Goal: Information Seeking & Learning: Learn about a topic

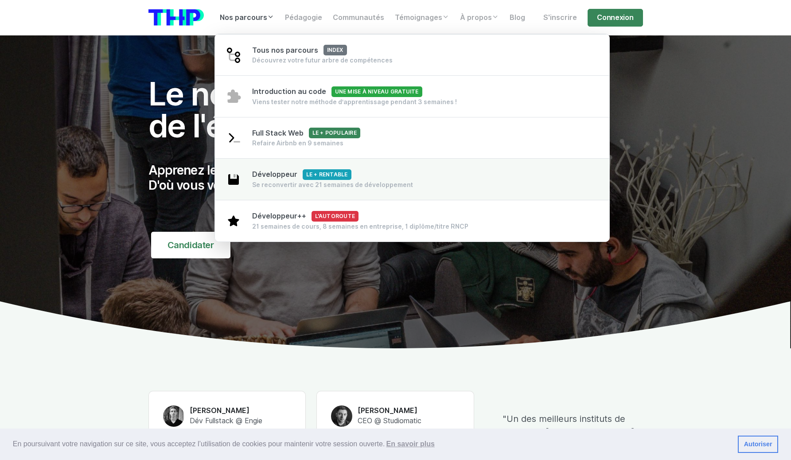
click at [274, 186] on div "Se reconvertir avec 21 semaines de développement" at bounding box center [332, 184] width 161 height 9
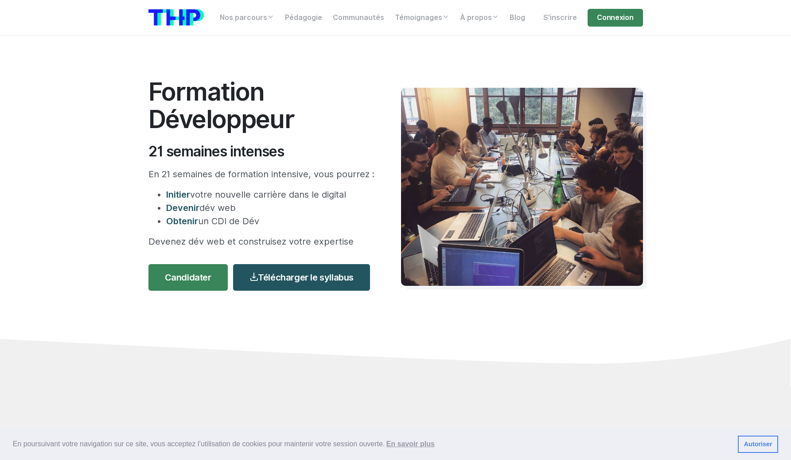
click at [185, 196] on span "Initier" at bounding box center [178, 194] width 24 height 11
click at [185, 208] on span "Devenir" at bounding box center [182, 208] width 33 height 11
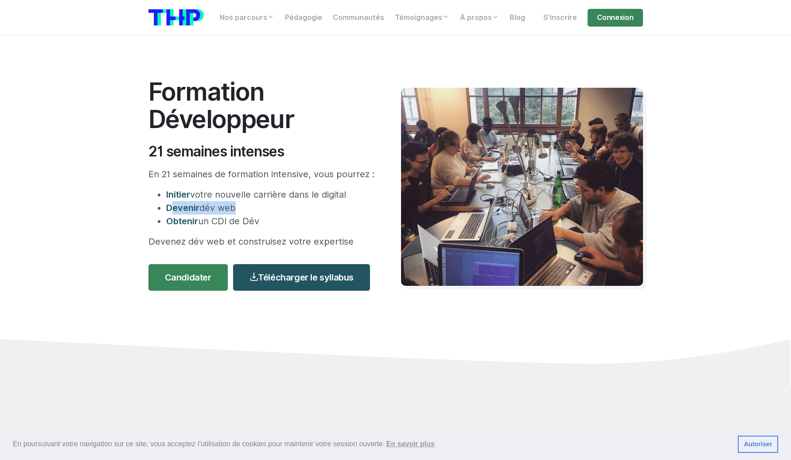
click at [184, 219] on span "Obtenir" at bounding box center [182, 221] width 32 height 11
click at [176, 243] on p "Devenez dév web et construisez votre expertise" at bounding box center [262, 241] width 226 height 13
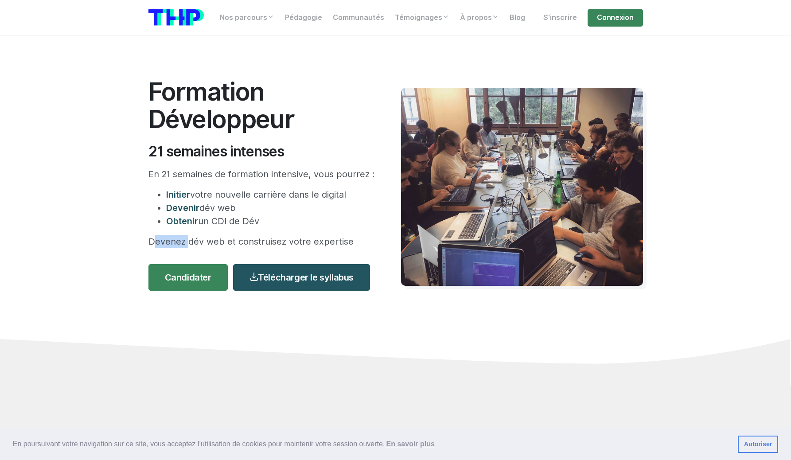
click at [176, 243] on p "Devenez dév web et construisez votre expertise" at bounding box center [262, 241] width 226 height 13
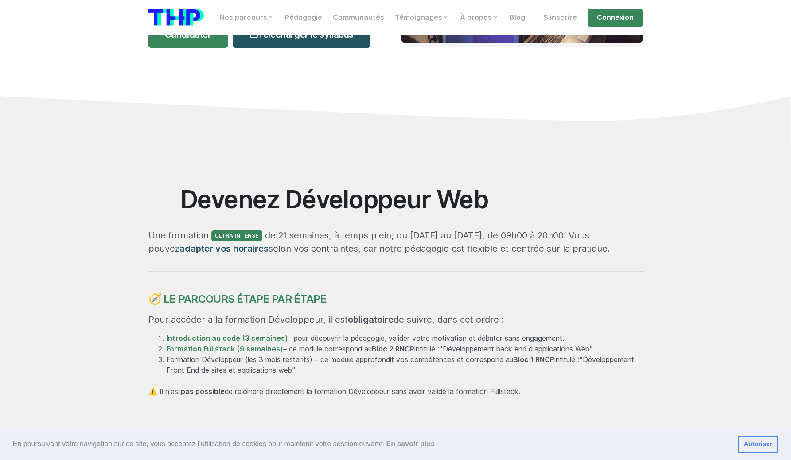
scroll to position [245, 0]
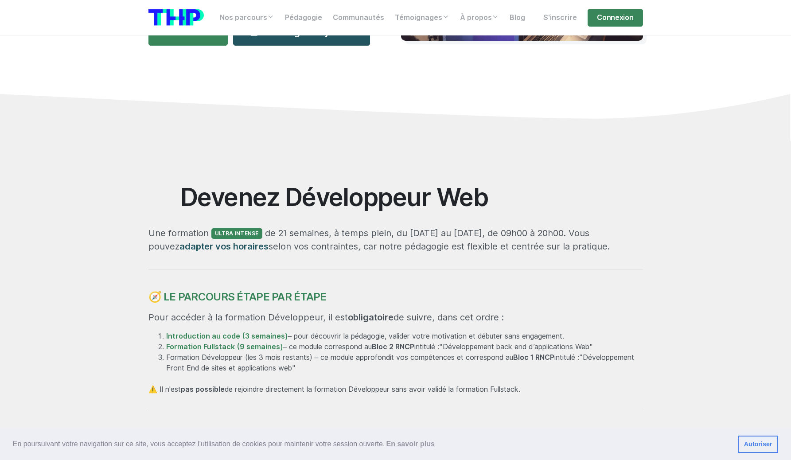
click at [180, 243] on span "adapter vos horaires" at bounding box center [224, 246] width 89 height 11
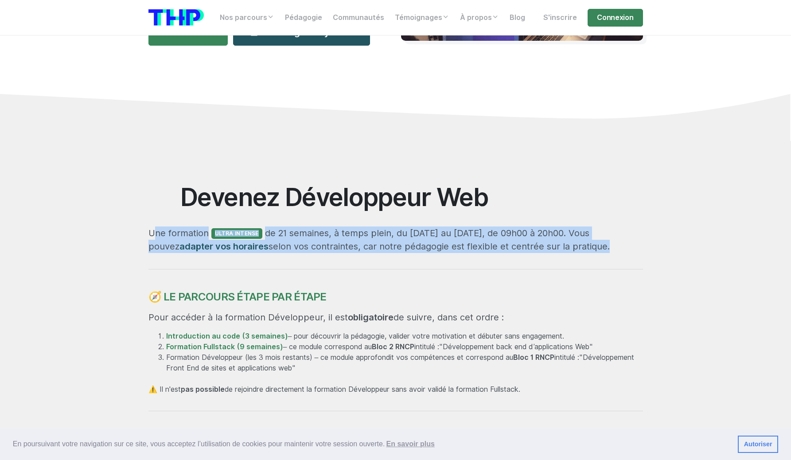
click at [180, 243] on span "adapter vos horaires" at bounding box center [224, 246] width 89 height 11
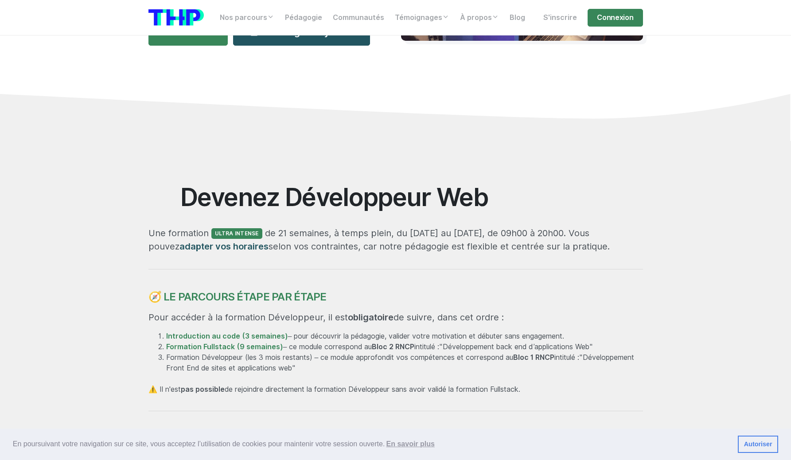
click at [180, 243] on span "adapter vos horaires" at bounding box center [224, 246] width 89 height 11
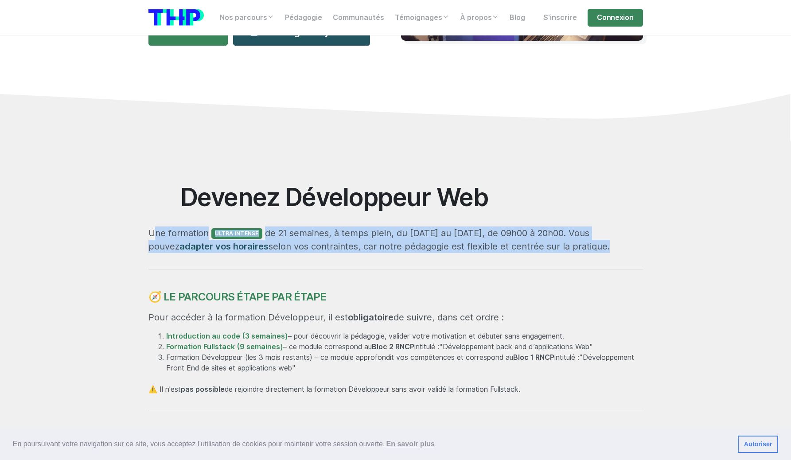
click at [190, 315] on p "Pour accéder à la formation Développeur, il est obligatoire de suivre, dans cet…" at bounding box center [396, 317] width 495 height 13
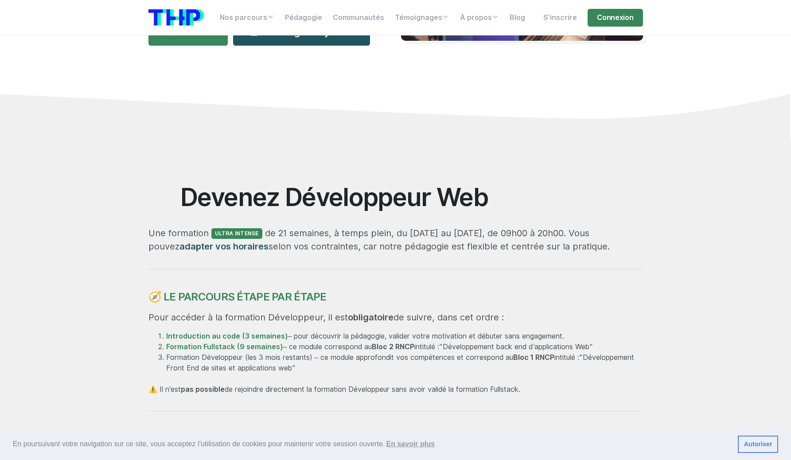
click at [190, 315] on p "Pour accéder à la formation Développeur, il est obligatoire de suivre, dans cet…" at bounding box center [396, 317] width 495 height 13
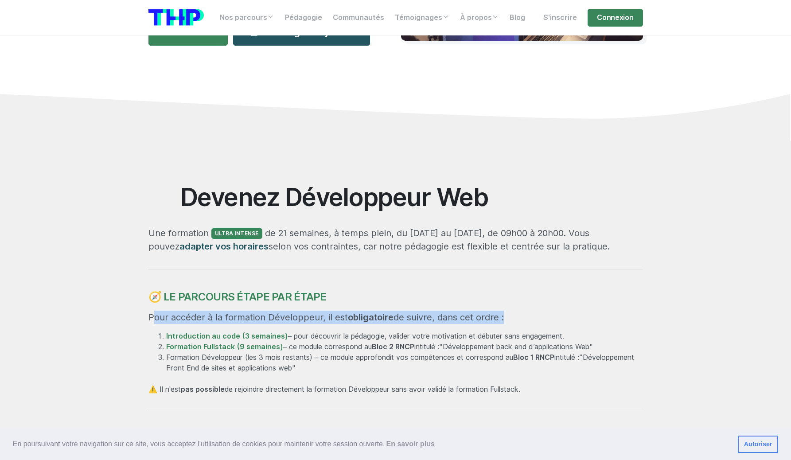
click at [184, 354] on li "Formation Développeur (les 3 mois restants) – ce module approfondit vos compéte…" at bounding box center [404, 362] width 477 height 21
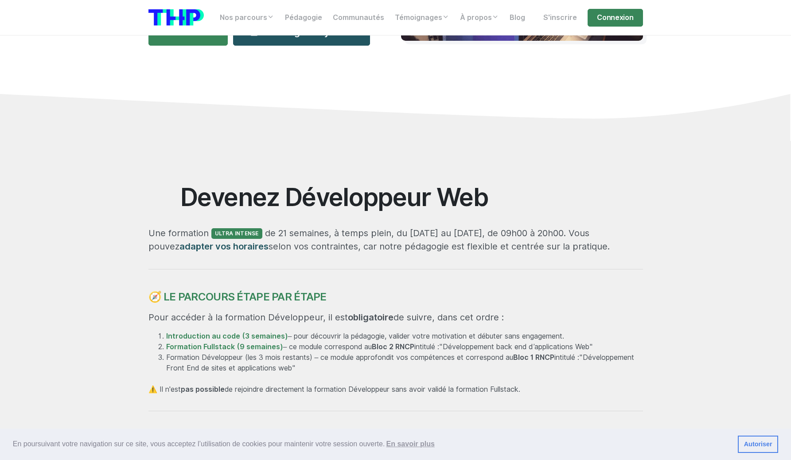
click at [184, 354] on li "Formation Développeur (les 3 mois restants) – ce module approfondit vos compéte…" at bounding box center [404, 362] width 477 height 21
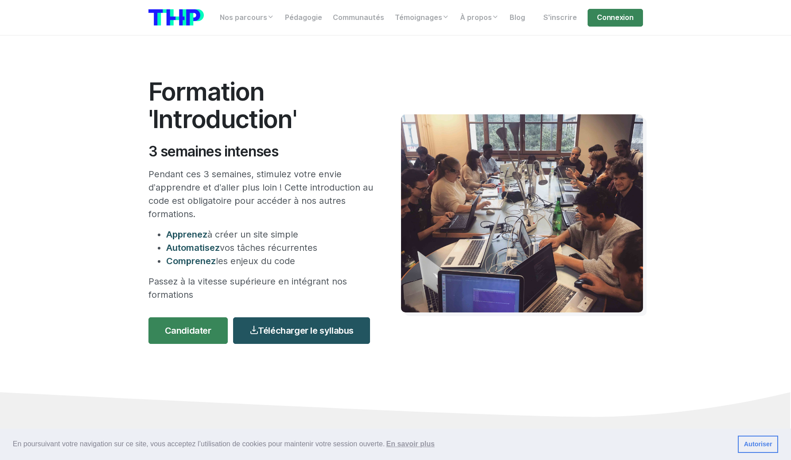
click at [294, 172] on p "Pendant ces 3 semaines, stimulez votre envie d’apprendre et d’aller plus loin !…" at bounding box center [262, 194] width 226 height 53
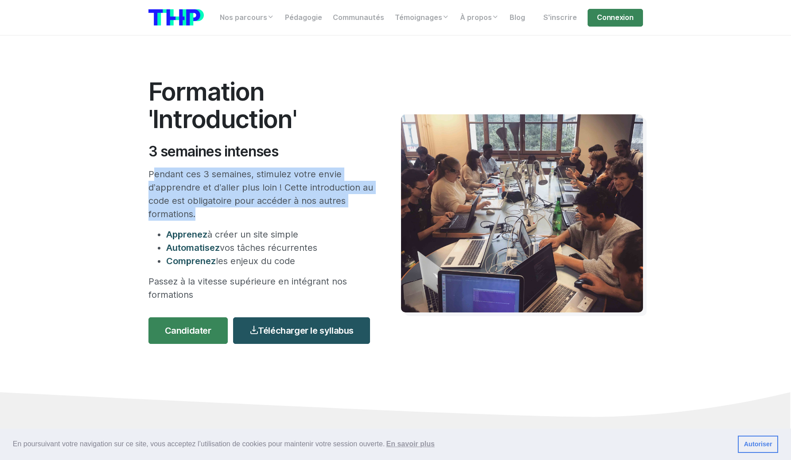
click at [240, 243] on li "Automatisez vos tâches récurrentes" at bounding box center [270, 247] width 208 height 13
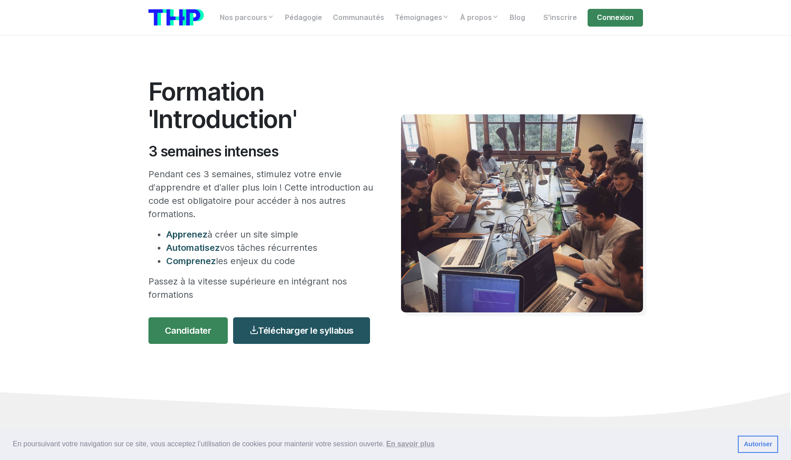
click at [240, 243] on li "Automatisez vos tâches récurrentes" at bounding box center [270, 247] width 208 height 13
click at [231, 254] on li "Comprenez les enjeux du code" at bounding box center [270, 260] width 208 height 13
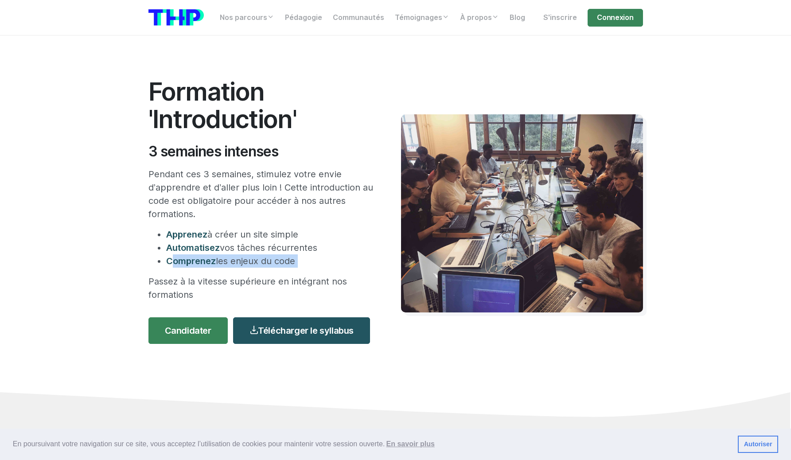
click at [194, 289] on p "Passez à la vitesse supérieure en intégrant nos formations" at bounding box center [262, 288] width 226 height 27
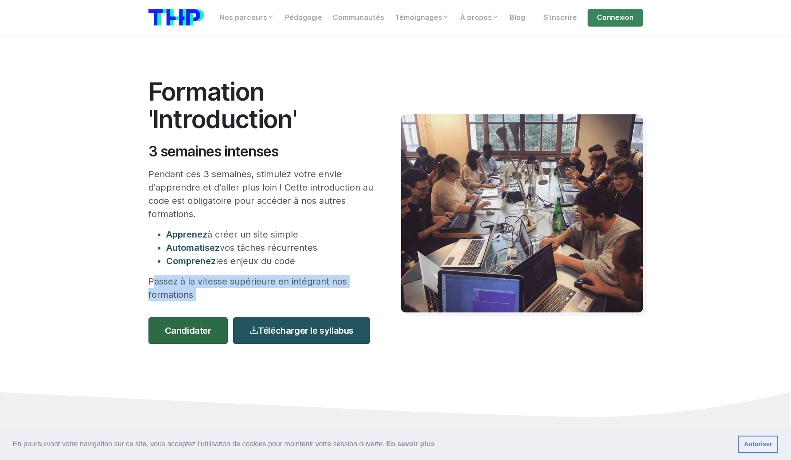
click at [192, 334] on link "Candidater" at bounding box center [188, 330] width 79 height 27
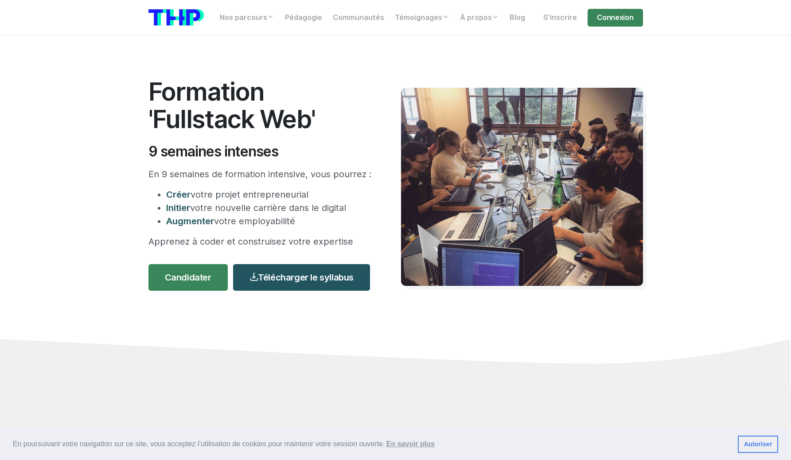
click at [284, 245] on p "Apprenez à coder et construisez votre expertise" at bounding box center [262, 241] width 226 height 13
click at [270, 224] on li "Augmenter votre employabilité" at bounding box center [270, 221] width 208 height 13
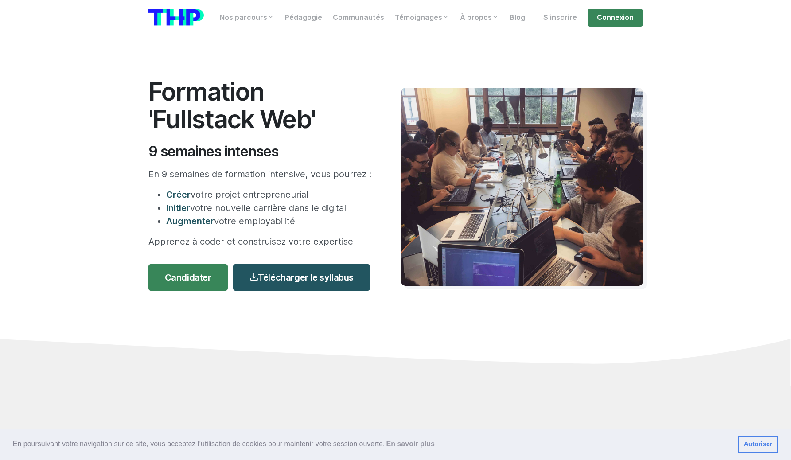
click at [270, 224] on li "Augmenter votre employabilité" at bounding box center [270, 221] width 208 height 13
click at [270, 190] on li "Créer votre projet entrepreneurial" at bounding box center [270, 194] width 208 height 13
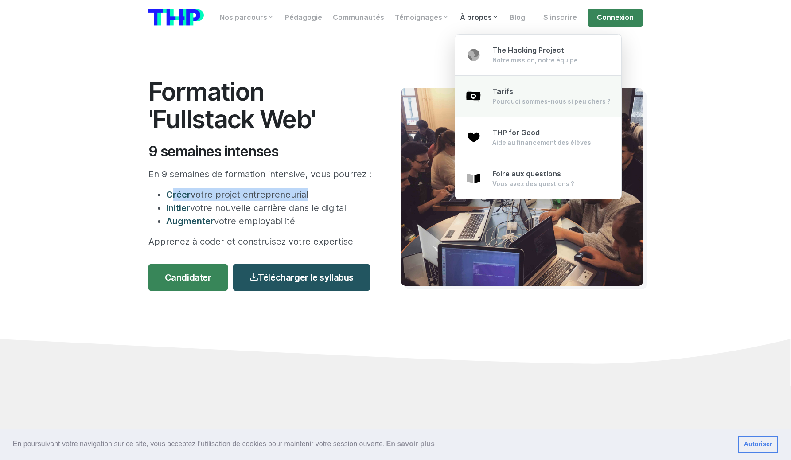
click at [487, 95] on link "Tarifs Pourquoi sommes-nous si peu chers ?" at bounding box center [538, 96] width 166 height 42
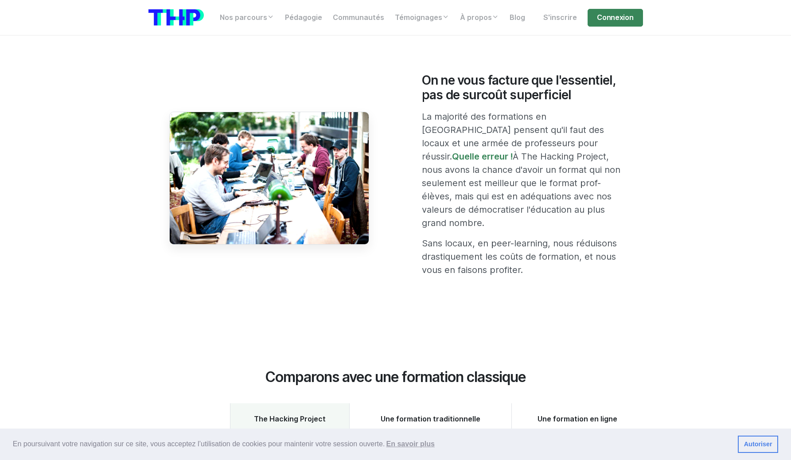
scroll to position [192, 0]
click at [523, 218] on div "On ne vous facture que l'essentiel, pas de surcoût superficiel La majorité des …" at bounding box center [522, 178] width 211 height 211
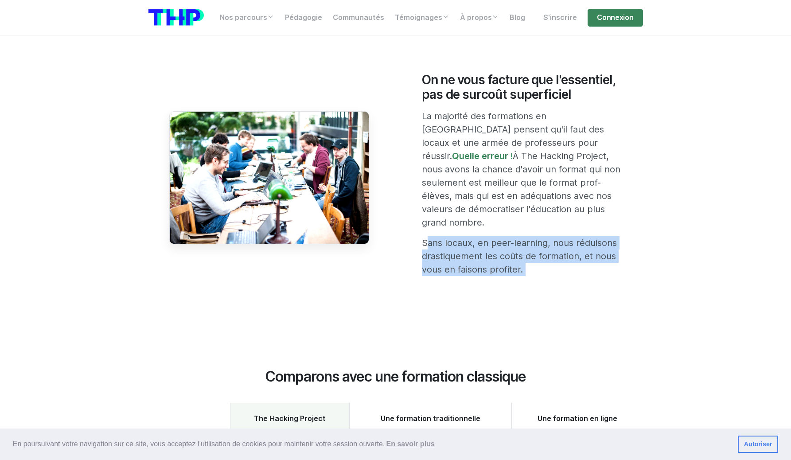
click at [517, 207] on p "La majorité des formations en France pensent qu'il faut des locaux et une armée…" at bounding box center [522, 169] width 200 height 120
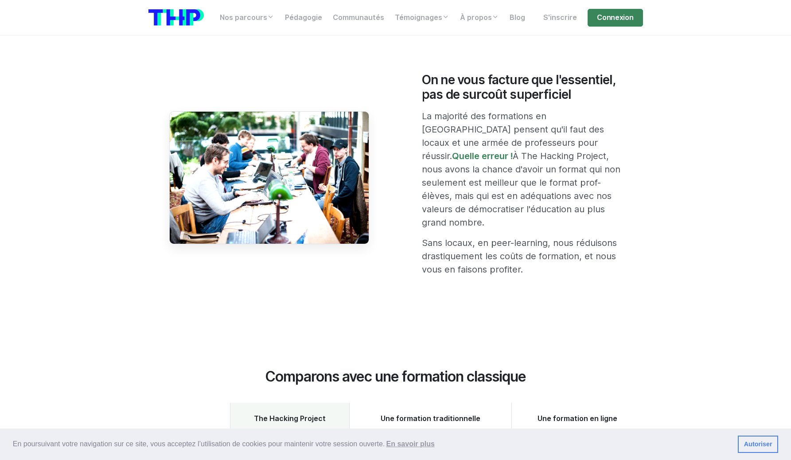
click at [517, 207] on p "La majorité des formations en France pensent qu'il faut des locaux et une armée…" at bounding box center [522, 169] width 200 height 120
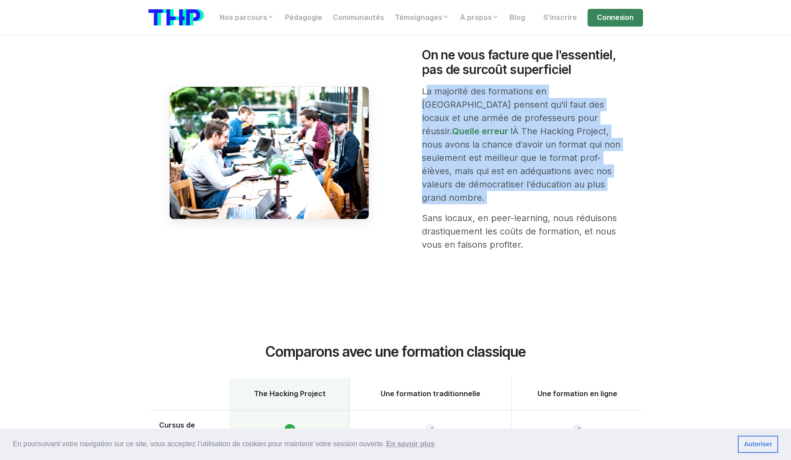
click at [517, 211] on p "Sans locaux, en peer-learning, nous réduisons drastiquement les coûts de format…" at bounding box center [522, 231] width 200 height 40
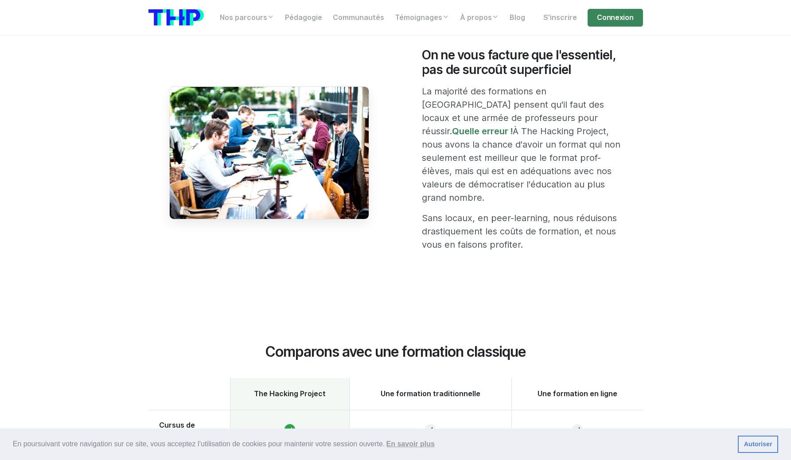
click at [517, 211] on p "Sans locaux, en peer-learning, nous réduisons drastiquement les coûts de format…" at bounding box center [522, 231] width 200 height 40
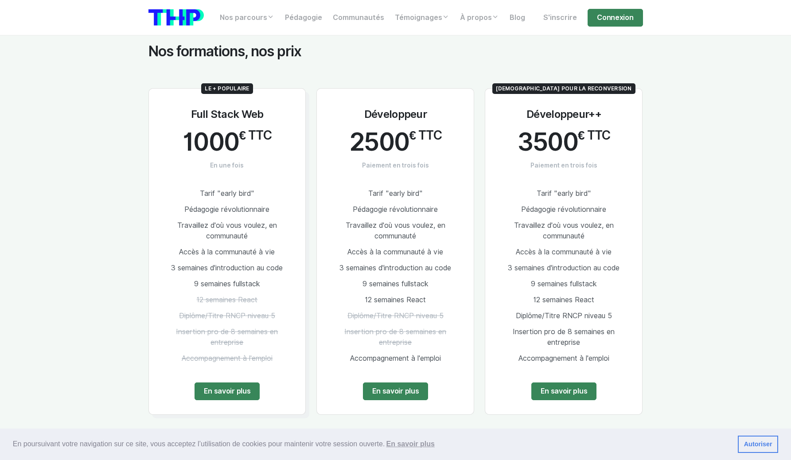
scroll to position [1132, 0]
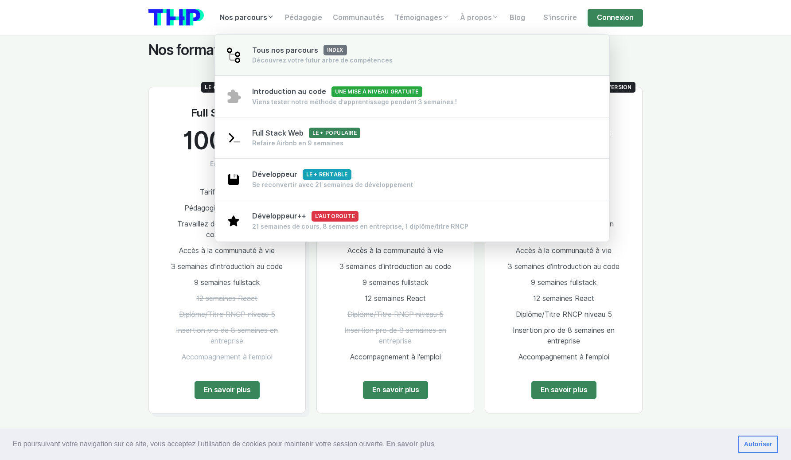
click at [273, 66] on link "Tous nos parcours index Découvrez votre futur arbre de compétences" at bounding box center [412, 55] width 395 height 42
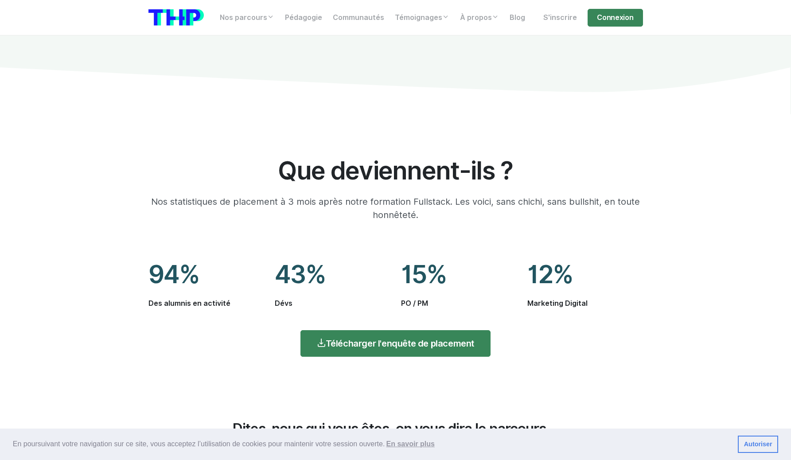
scroll to position [1071, 0]
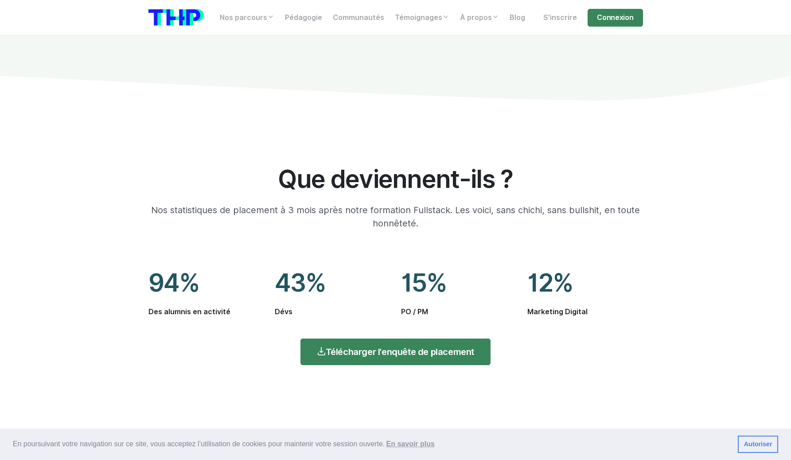
click at [301, 284] on span "43%" at bounding box center [333, 282] width 116 height 27
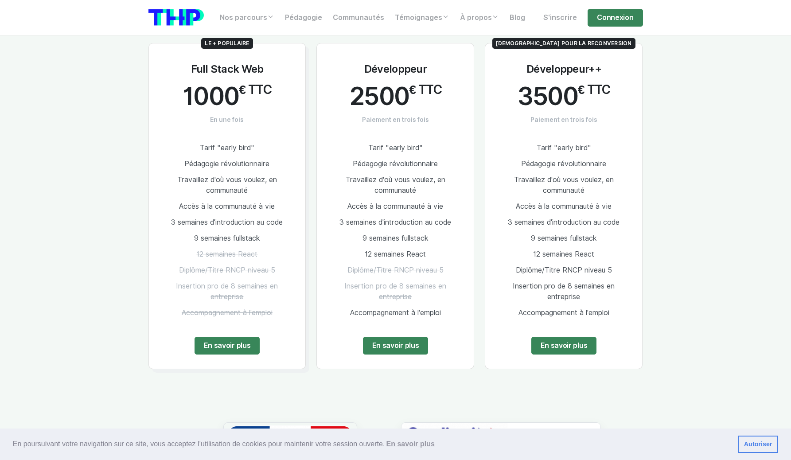
scroll to position [499, 0]
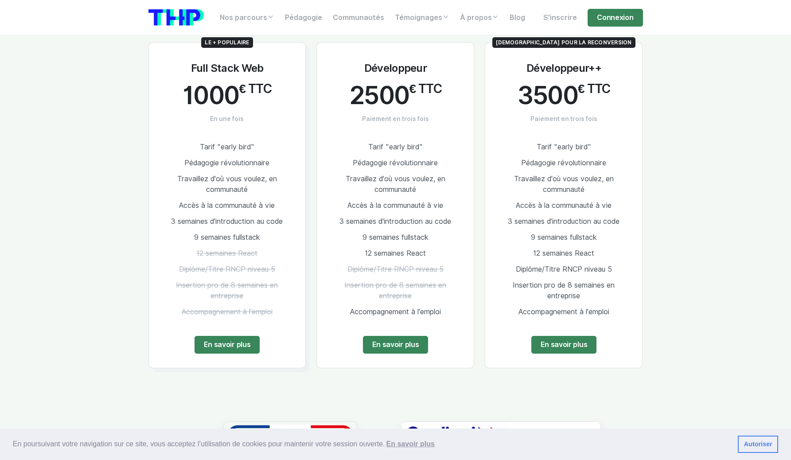
click at [180, 7] on link at bounding box center [176, 17] width 55 height 21
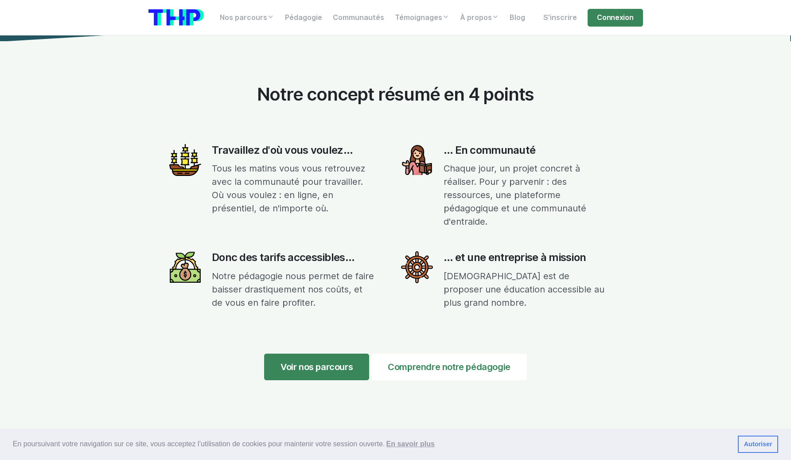
scroll to position [3284, 0]
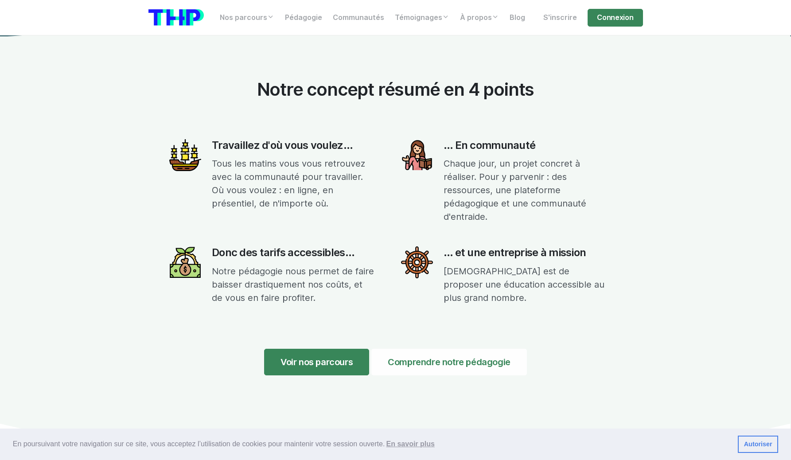
click at [396, 364] on link "Comprendre notre pédagogie" at bounding box center [449, 362] width 156 height 27
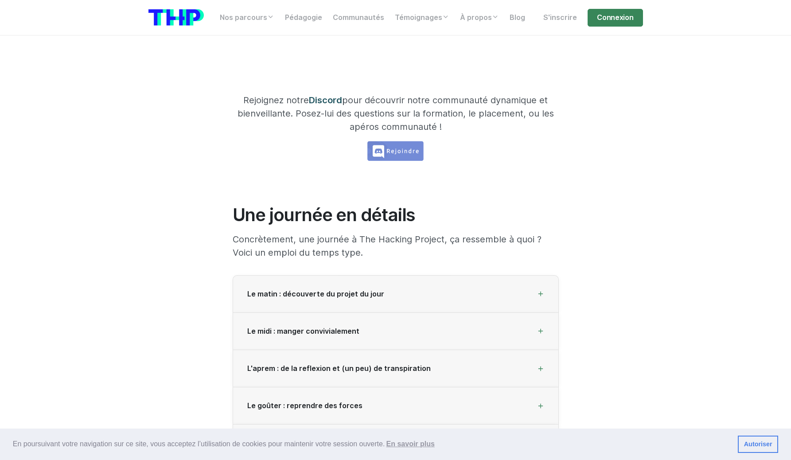
scroll to position [1040, 0]
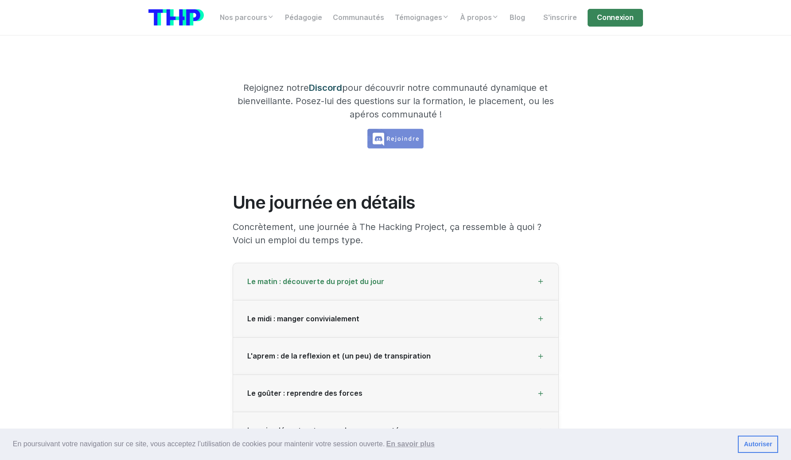
click at [366, 290] on div "Le matin : découverte du projet du jour" at bounding box center [395, 281] width 325 height 37
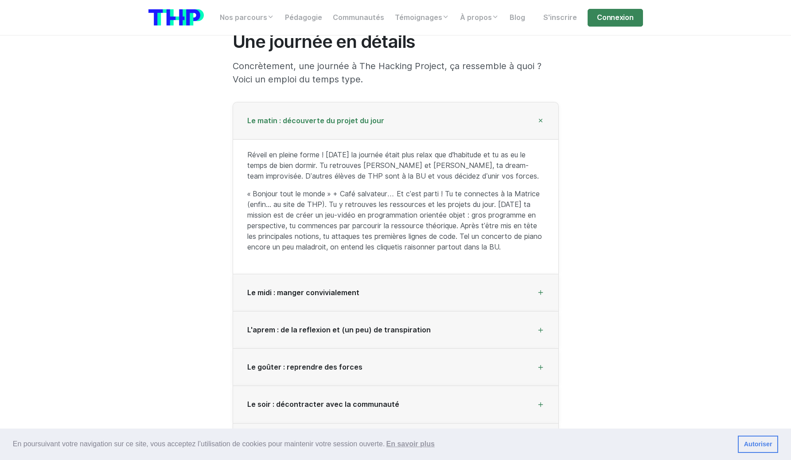
scroll to position [1208, 0]
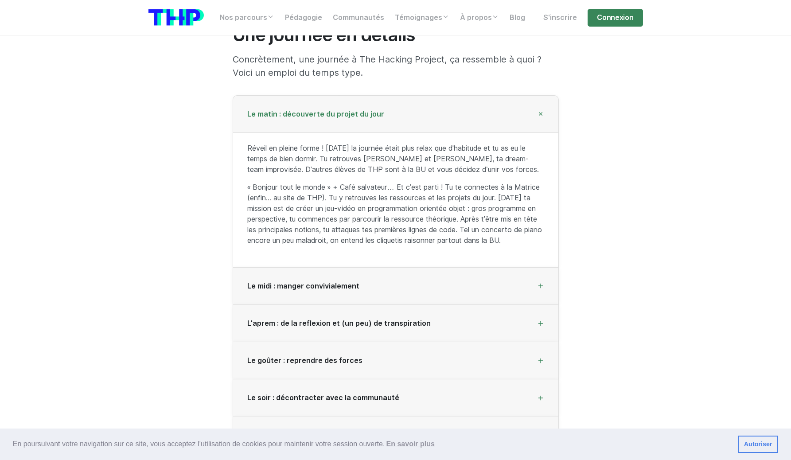
click at [383, 218] on p "« Bonjour tout le monde » + Café salvateur… Et c’est parti ! Tu te connectes à …" at bounding box center [395, 214] width 297 height 64
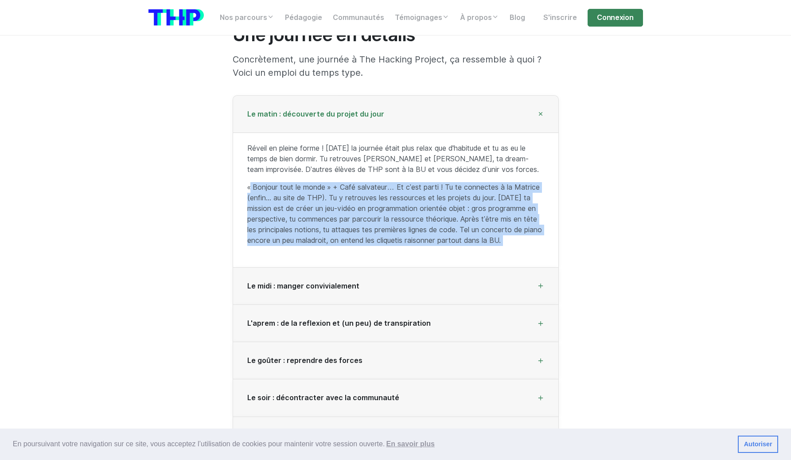
click at [383, 218] on p "« Bonjour tout le monde » + Café salvateur… Et c’est parti ! Tu te connectes à …" at bounding box center [395, 214] width 297 height 64
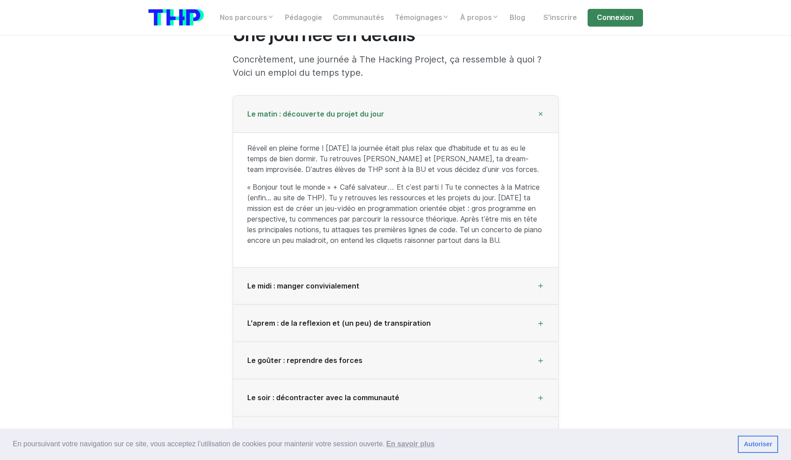
click at [383, 218] on p "« Bonjour tout le monde » + Café salvateur… Et c’est parti ! Tu te connectes à …" at bounding box center [395, 214] width 297 height 64
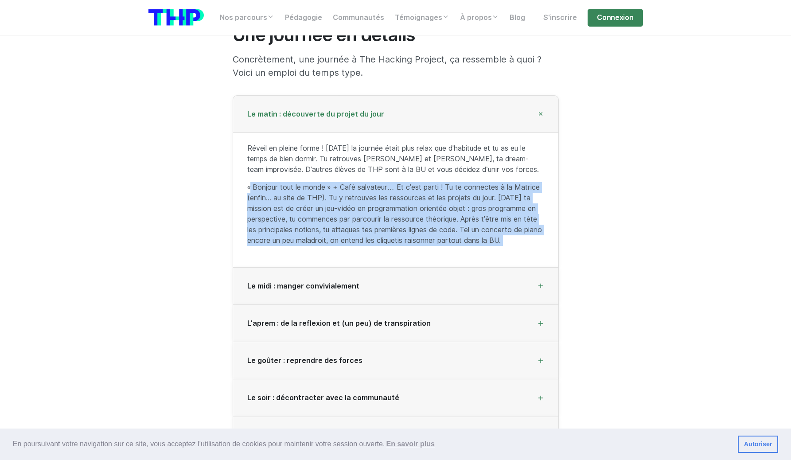
scroll to position [1211, 0]
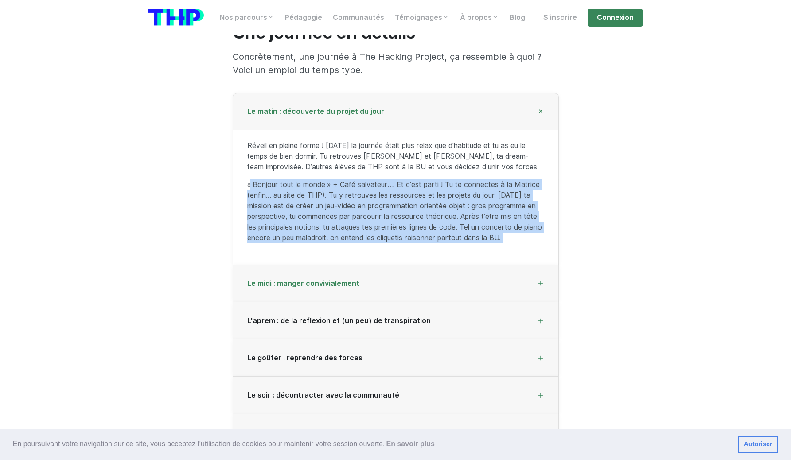
click at [348, 277] on div "Le midi : manger convivialement" at bounding box center [395, 283] width 325 height 37
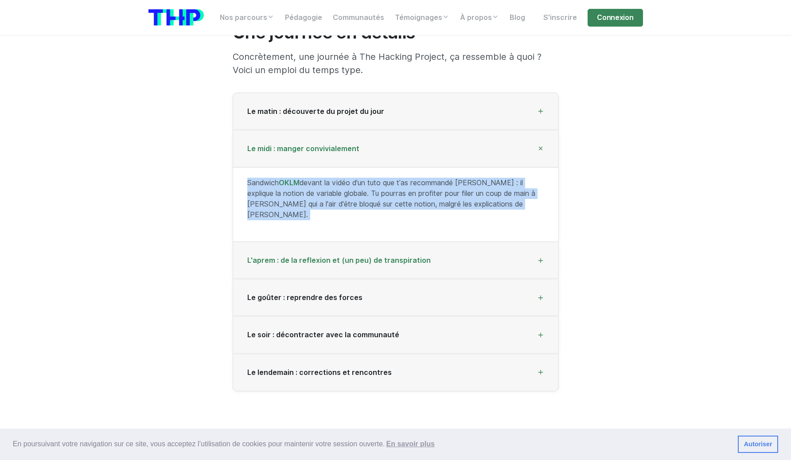
click at [351, 260] on div "L'aprem : de la reflexion et (un peu) de transpiration" at bounding box center [395, 260] width 325 height 37
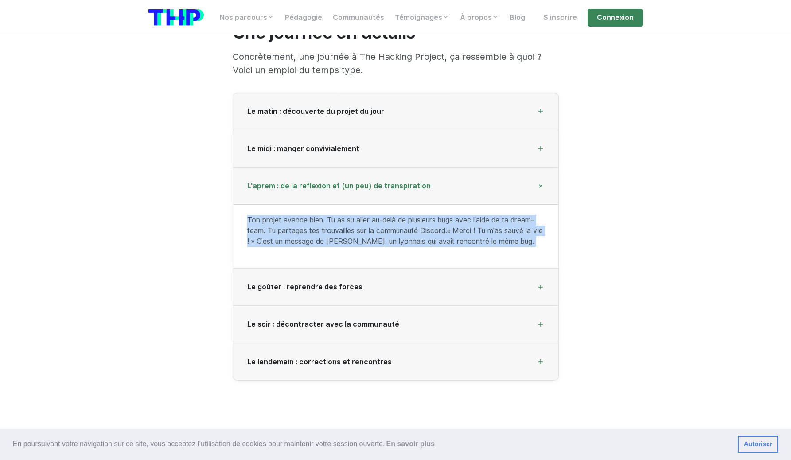
click at [372, 205] on div "Ton projet avance bien. Tu as su aller au-delà de plusieurs bugs avec l’aide de…" at bounding box center [395, 236] width 325 height 64
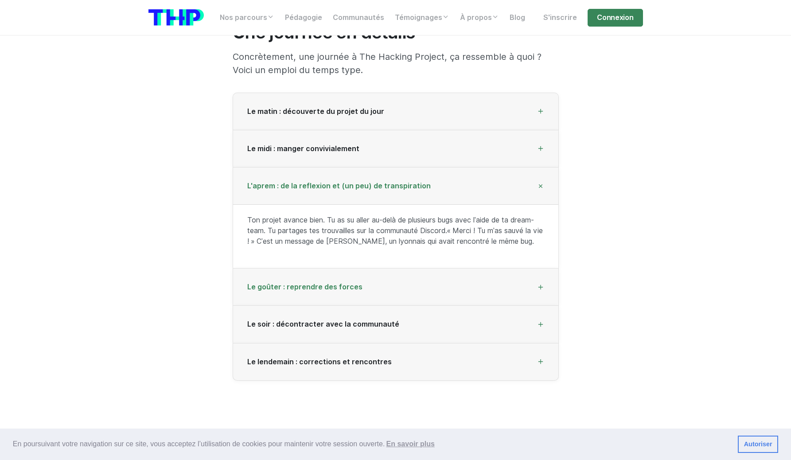
click at [343, 278] on div "Le goûter : reprendre des forces" at bounding box center [395, 287] width 325 height 37
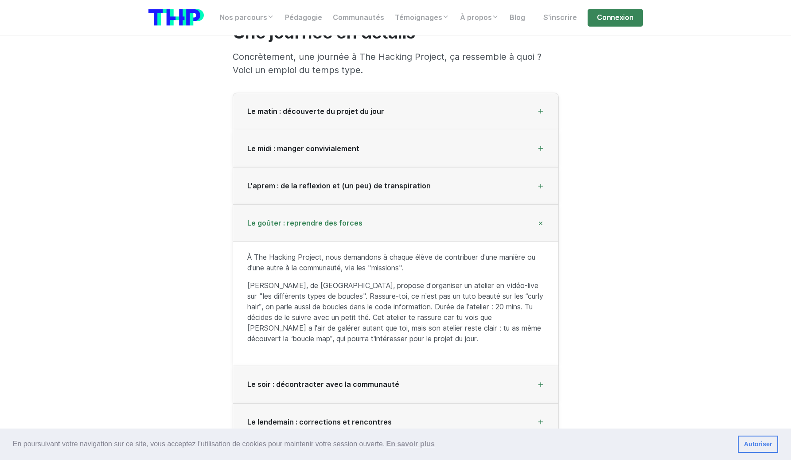
click at [343, 228] on div "Le goûter : reprendre des forces" at bounding box center [395, 223] width 325 height 37
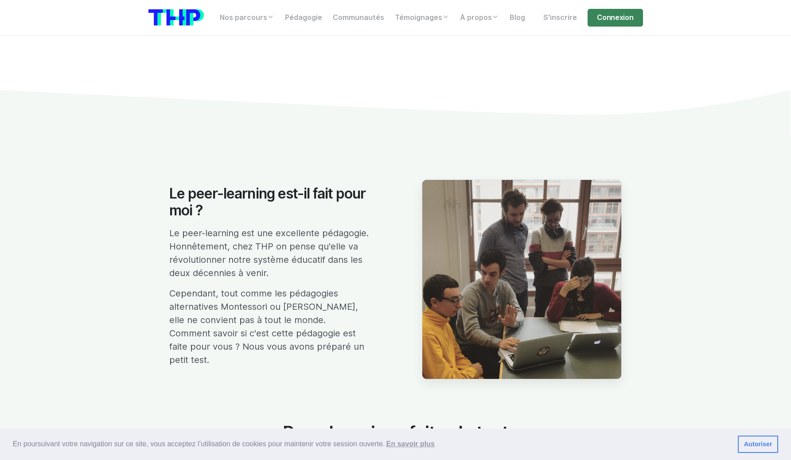
scroll to position [1508, 0]
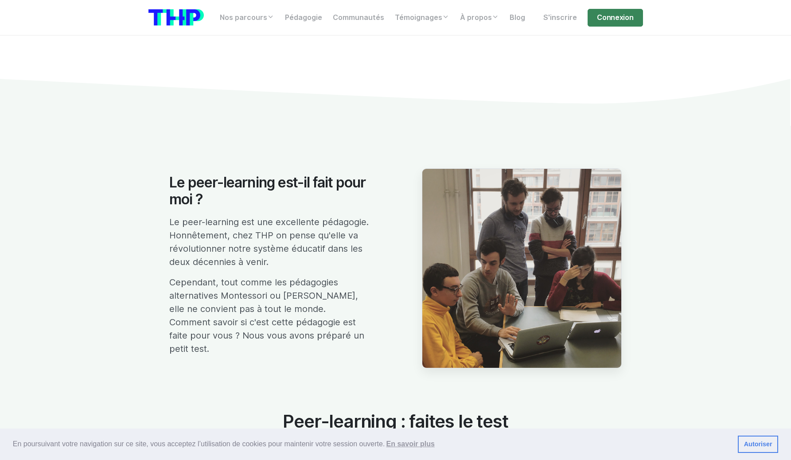
click at [315, 230] on p "Le peer-learning est une excellente pédagogie. Honnêtement, chez THP on pense q…" at bounding box center [269, 241] width 200 height 53
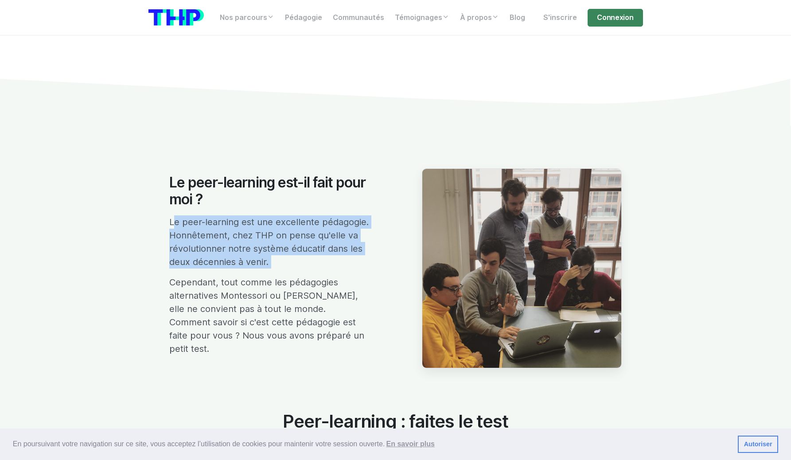
click at [261, 296] on p "Cependant, tout comme les pédagogies alternatives Montessori ou [PERSON_NAME], …" at bounding box center [269, 316] width 200 height 80
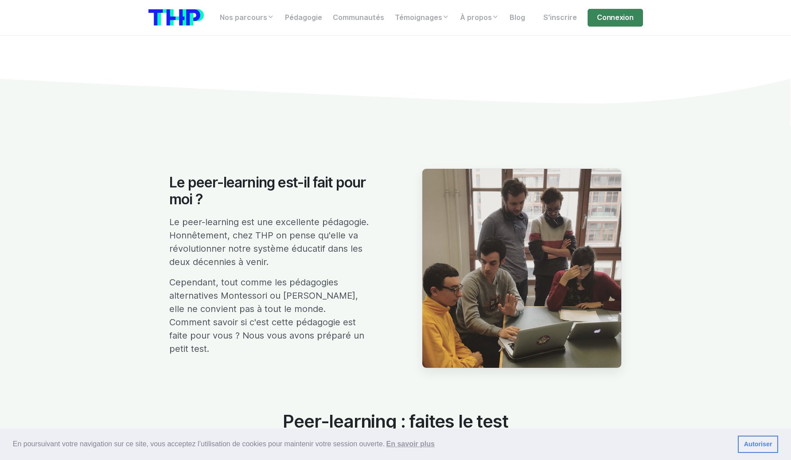
click at [261, 296] on p "Cependant, tout comme les pédagogies alternatives Montessori ou [PERSON_NAME], …" at bounding box center [269, 316] width 200 height 80
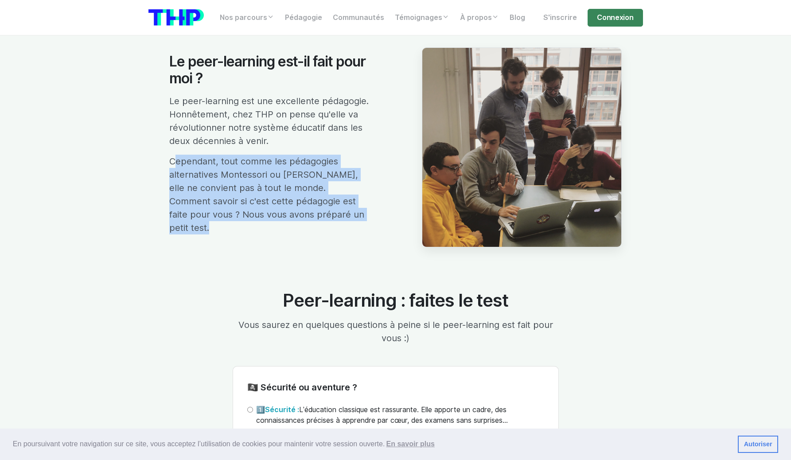
scroll to position [1635, 0]
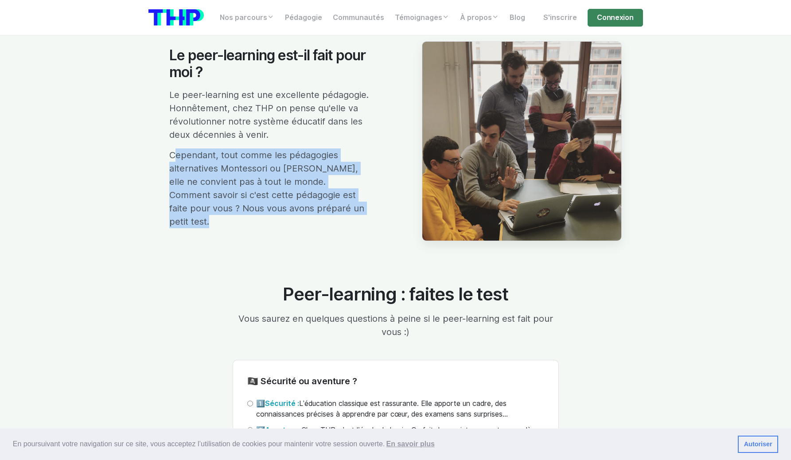
click at [283, 189] on p "Cependant, tout comme les pédagogies alternatives Montessori ou [PERSON_NAME], …" at bounding box center [269, 189] width 200 height 80
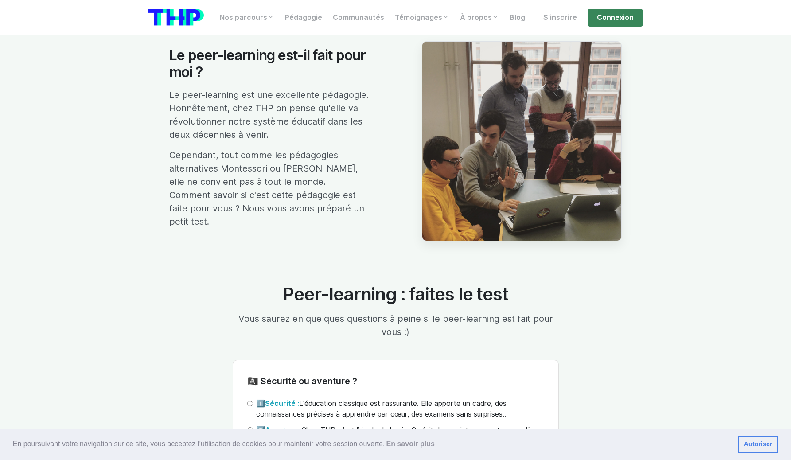
click at [283, 189] on p "Cependant, tout comme les pédagogies alternatives Montessori ou [PERSON_NAME], …" at bounding box center [269, 189] width 200 height 80
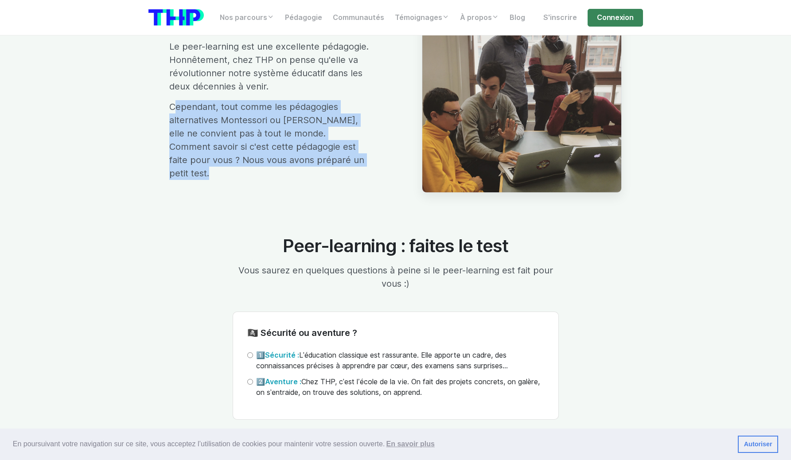
scroll to position [1702, 0]
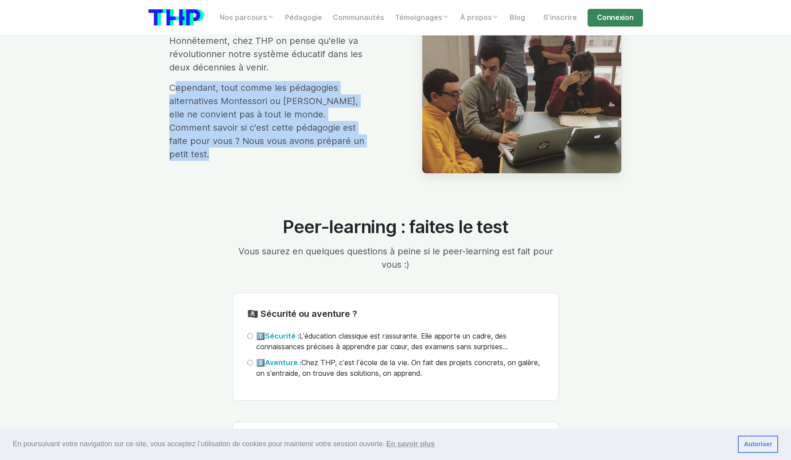
click at [249, 338] on input "1️⃣ Sécurité : L’éducation classique est rassurante. Elle apporte un cadre, des…" at bounding box center [250, 336] width 6 height 6
radio input "true"
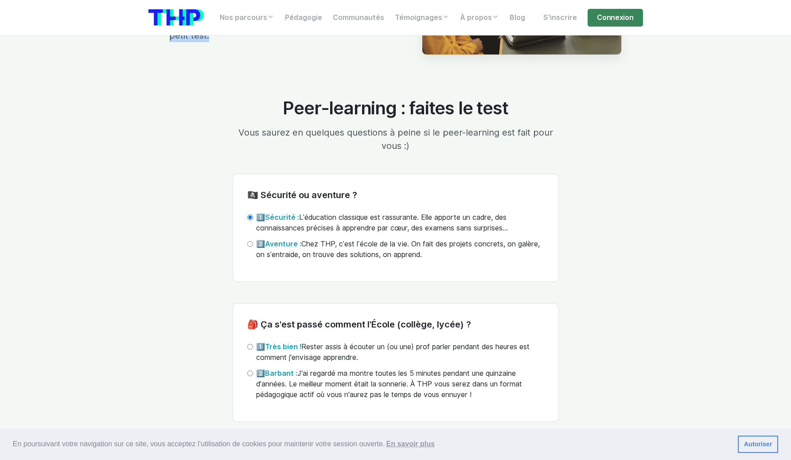
scroll to position [1822, 0]
click at [250, 347] on input "1️⃣ Très bien ! Rester assis à écouter un (ou une) prof parler pendant des heur…" at bounding box center [250, 346] width 6 height 6
radio input "true"
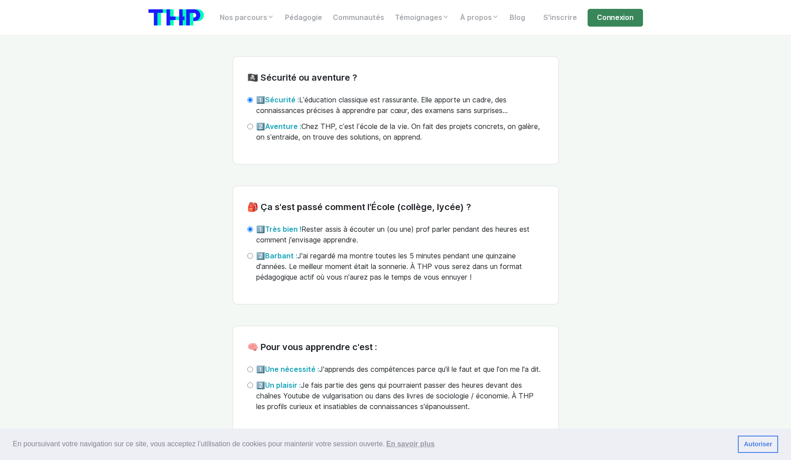
scroll to position [1951, 0]
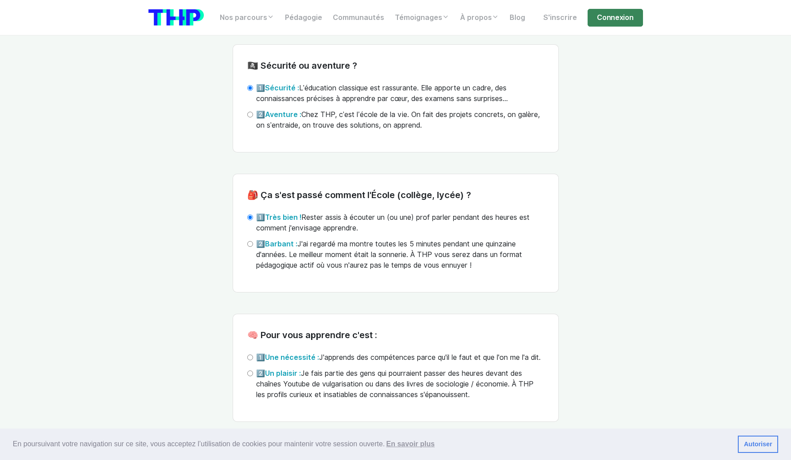
click at [250, 376] on input "2️⃣ Un plaisir : Je fais partie des gens qui pourraient passer des heures devan…" at bounding box center [250, 374] width 6 height 6
radio input "true"
click at [250, 357] on input "1️⃣ Une nécessité : J'apprends des compétences parce qu'il le faut et que l'on …" at bounding box center [250, 358] width 6 height 6
radio input "true"
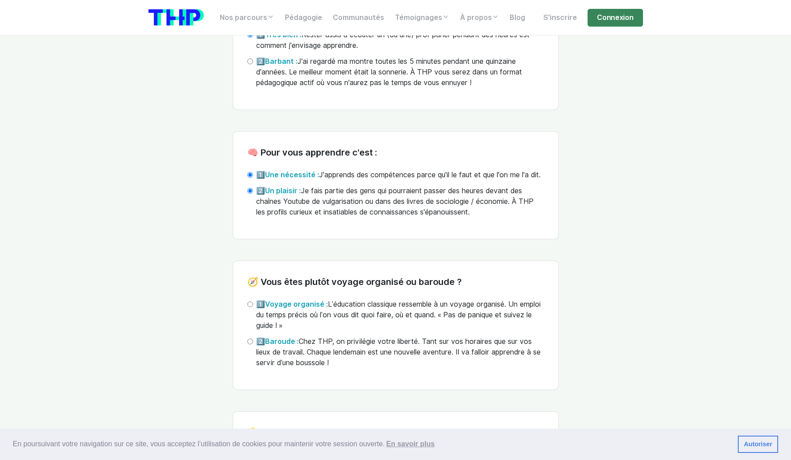
scroll to position [2146, 0]
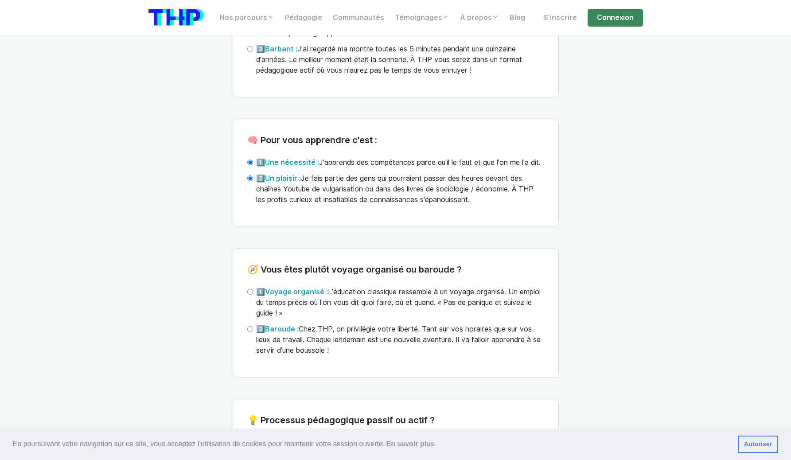
click at [250, 332] on input "2️⃣ Baroude : Chez THP, on privilégie votre liberté. Tant sur vos horaires que …" at bounding box center [250, 329] width 6 height 6
radio input "true"
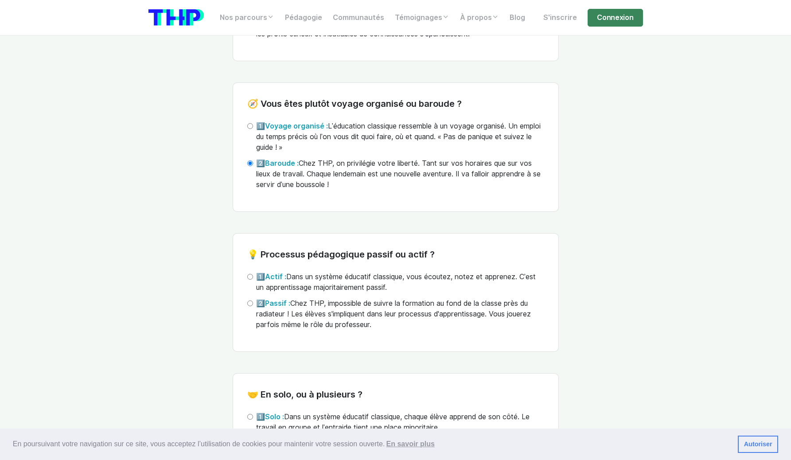
scroll to position [2312, 0]
click at [250, 305] on input "2️⃣ Passif : Chez THP, impossible de suivre la formation au fond de la classe p…" at bounding box center [250, 303] width 6 height 6
radio input "true"
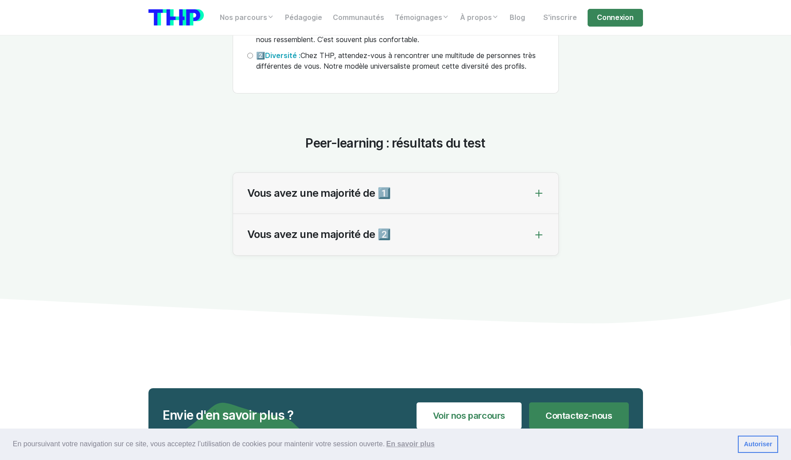
scroll to position [2834, 0]
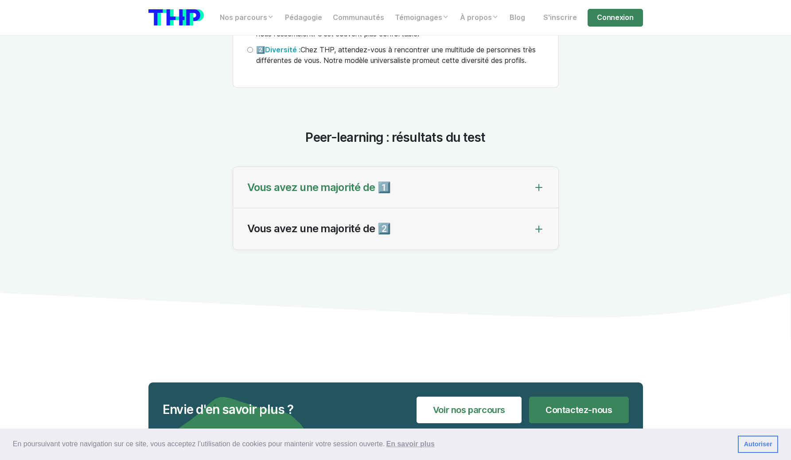
click at [325, 194] on span "Vous avez une majorité de 1️⃣" at bounding box center [319, 187] width 144 height 13
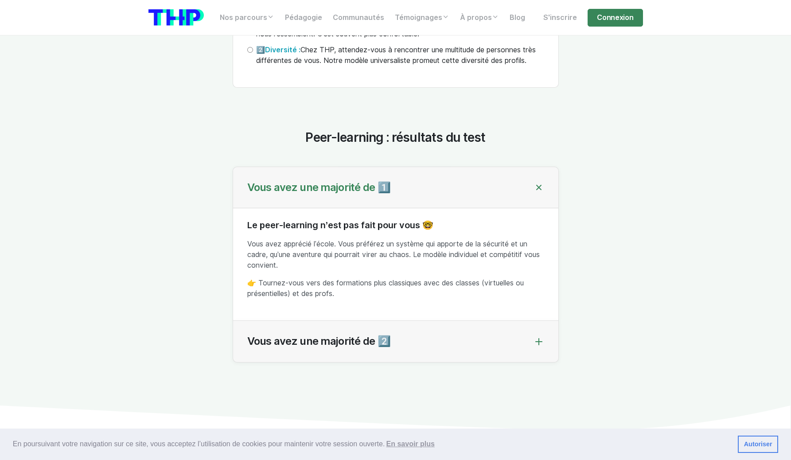
click at [325, 194] on span "Vous avez une majorité de 1️⃣" at bounding box center [319, 187] width 144 height 13
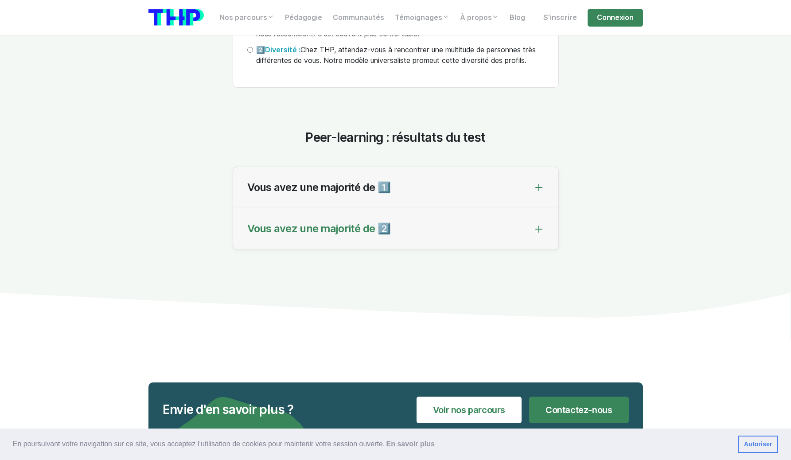
click at [309, 235] on span "Vous avez une majorité de 2️⃣" at bounding box center [319, 229] width 144 height 13
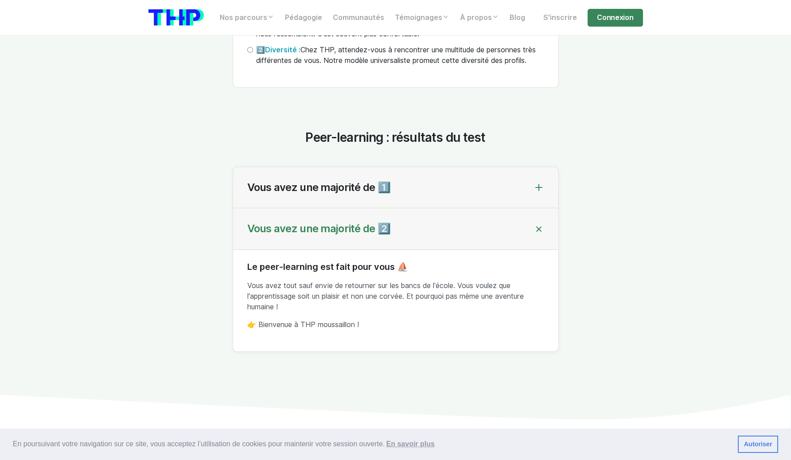
click at [275, 309] on p "Vous avez tout sauf envie de retourner sur les bancs de l’école. Vous voulez qu…" at bounding box center [395, 297] width 297 height 32
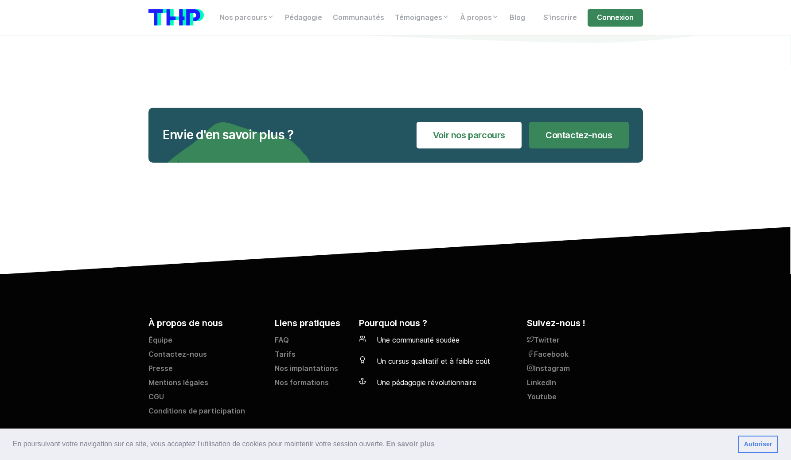
scroll to position [3232, 0]
